Goal: Task Accomplishment & Management: Manage account settings

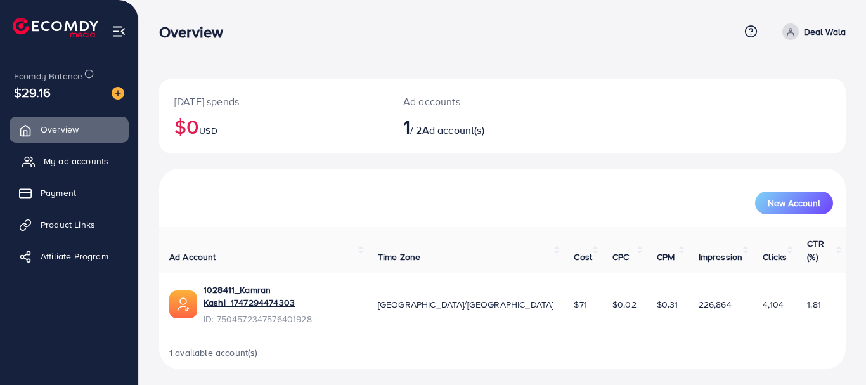
click at [101, 163] on span "My ad accounts" at bounding box center [76, 161] width 65 height 13
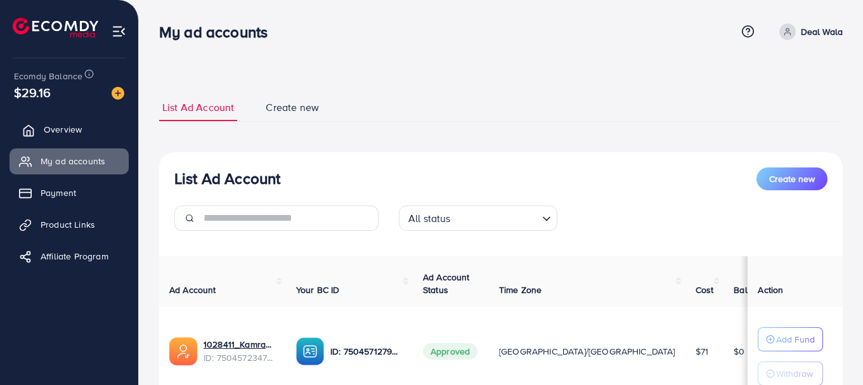
click at [58, 133] on span "Overview" at bounding box center [63, 129] width 38 height 13
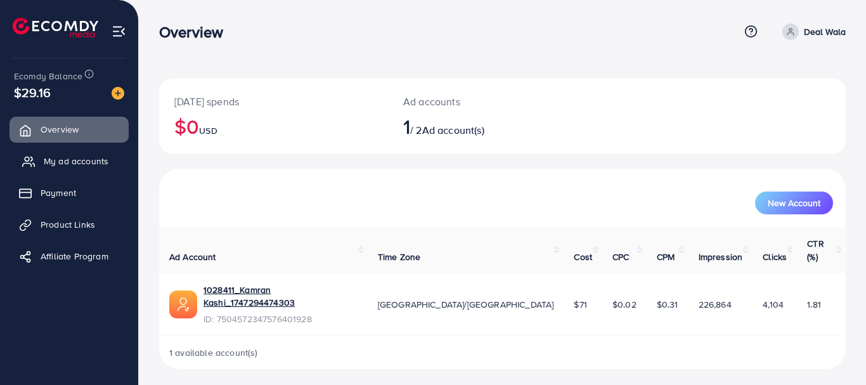
click at [89, 165] on span "My ad accounts" at bounding box center [76, 161] width 65 height 13
